Goal: Task Accomplishment & Management: Manage account settings

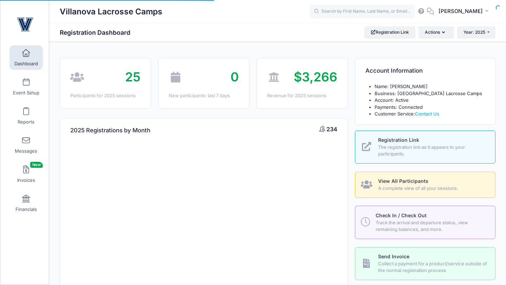
select select
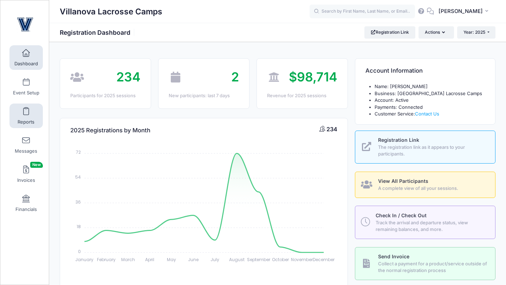
click at [29, 113] on link "Reports" at bounding box center [25, 116] width 33 height 25
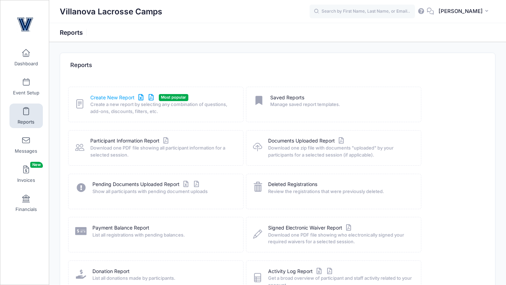
click at [106, 100] on link "Create New Report" at bounding box center [122, 97] width 65 height 7
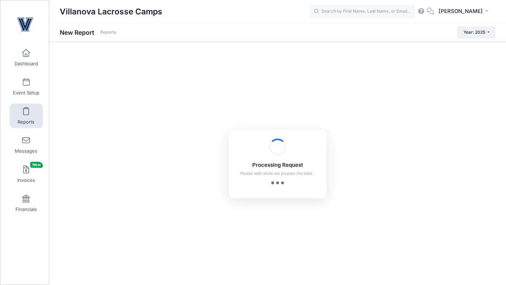
checkbox input "true"
click at [26, 82] on span at bounding box center [26, 83] width 0 height 8
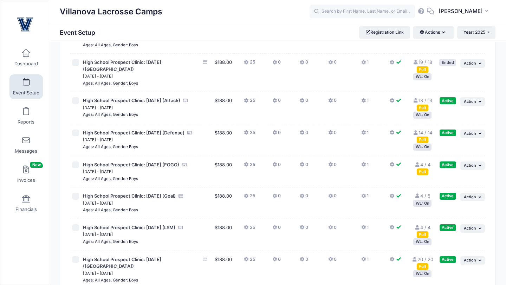
scroll to position [229, 0]
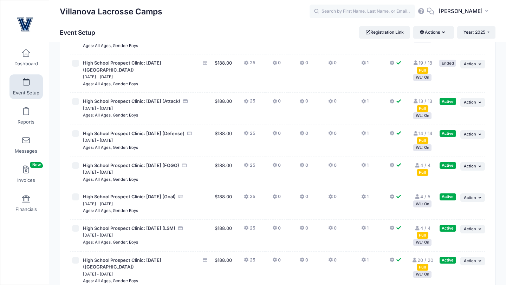
click at [421, 137] on div "Full" at bounding box center [422, 140] width 12 height 7
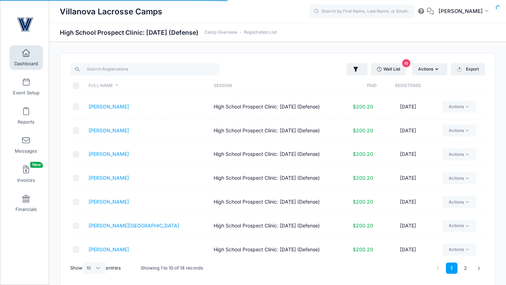
select select "10"
click at [26, 83] on span at bounding box center [26, 83] width 0 height 8
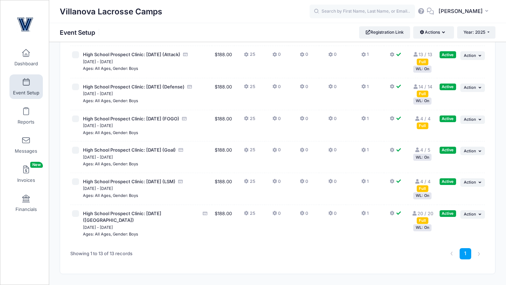
scroll to position [285, 0]
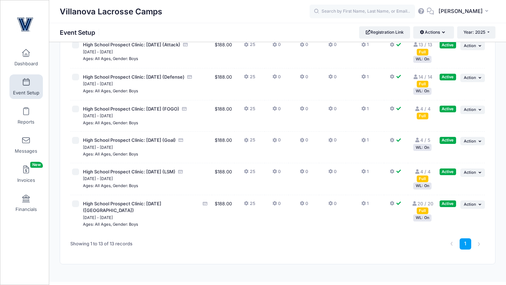
click at [421, 144] on div "WL: On" at bounding box center [422, 147] width 18 height 7
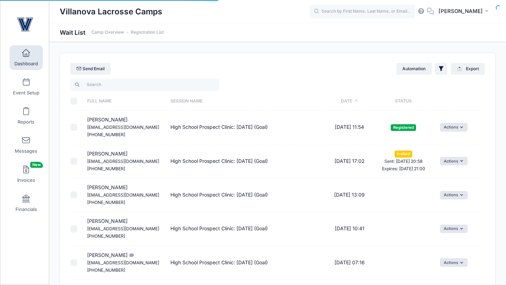
select select "50"
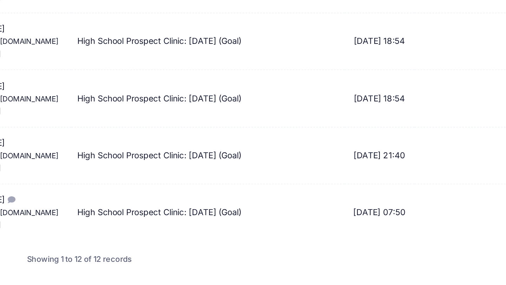
scroll to position [289, 0]
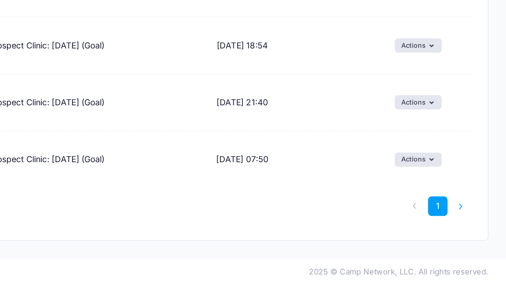
click at [478, 238] on li at bounding box center [479, 238] width 12 height 12
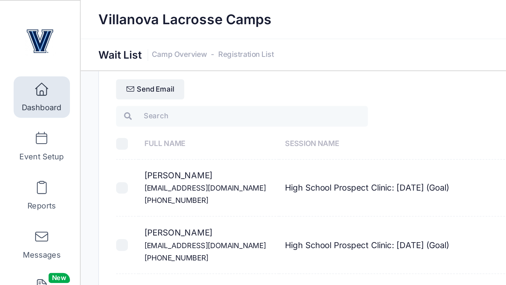
scroll to position [0, 0]
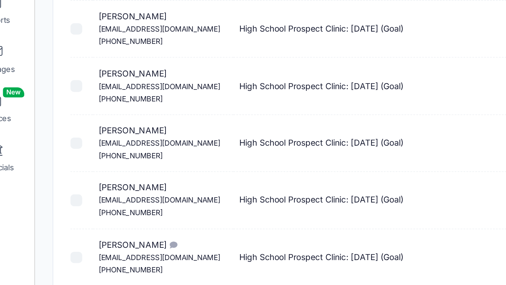
click at [73, 198] on input "checkbox" at bounding box center [73, 195] width 7 height 7
checkbox input "true"
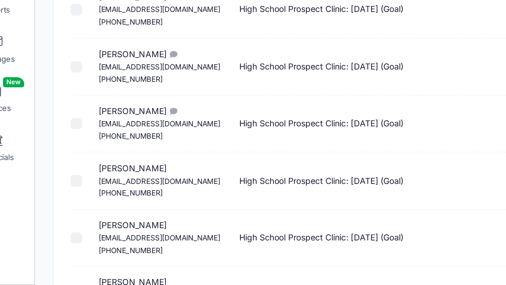
scroll to position [116, 0]
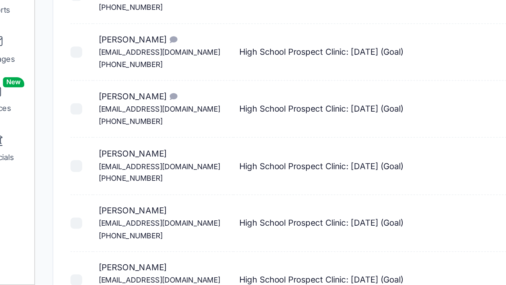
click at [75, 217] on input "checkbox" at bounding box center [73, 214] width 7 height 7
checkbox input "true"
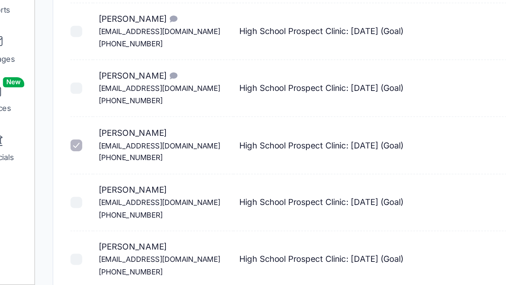
scroll to position [134, 0]
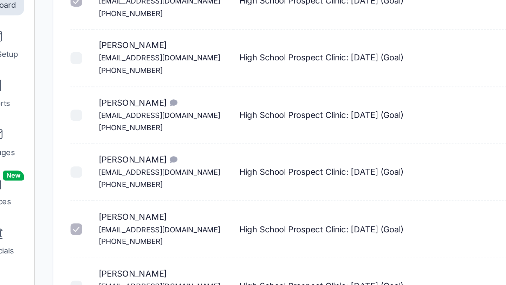
drag, startPoint x: 129, startPoint y: 156, endPoint x: 82, endPoint y: 154, distance: 46.7
click at [82, 154] on tr "[PERSON_NAME] [EMAIL_ADDRESS][DOMAIN_NAME] [PHONE_NUMBER] High School Prospect …" at bounding box center [277, 163] width 414 height 34
copy tr "[PERSON_NAME]"
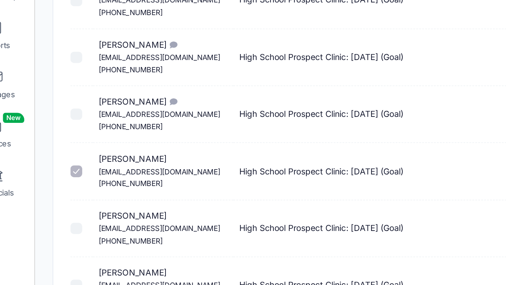
click at [127, 189] on td "[PERSON_NAME] [EMAIL_ADDRESS][DOMAIN_NAME] [PHONE_NUMBER]" at bounding box center [125, 197] width 83 height 34
drag, startPoint x: 126, startPoint y: 188, endPoint x: 79, endPoint y: 192, distance: 47.2
click at [79, 192] on tr "[PERSON_NAME] [EMAIL_ADDRESS][DOMAIN_NAME] [PHONE_NUMBER] High School Prospect …" at bounding box center [277, 197] width 414 height 34
copy tr "[PERSON_NAME]"
